Goal: Obtain resource: Download file/media

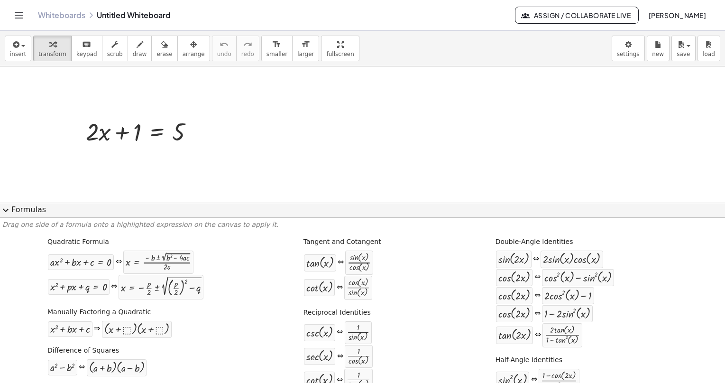
scroll to position [32, 0]
